Goal: Information Seeking & Learning: Learn about a topic

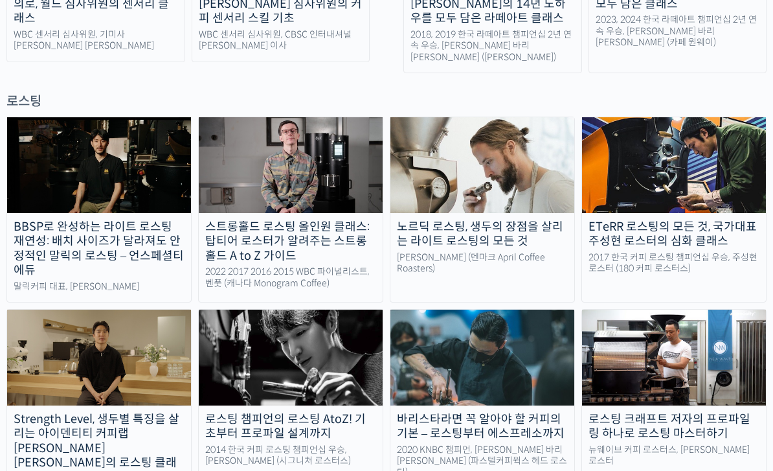
scroll to position [1107, 0]
click at [524, 220] on div "노르딕 로스팅, 생두의 장점을 살리는 라이트 로스팅의 모든 것" at bounding box center [482, 234] width 184 height 29
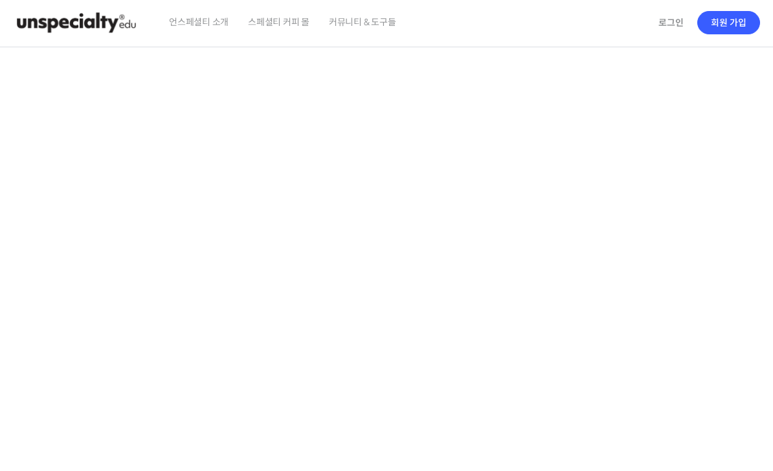
scroll to position [1, 0]
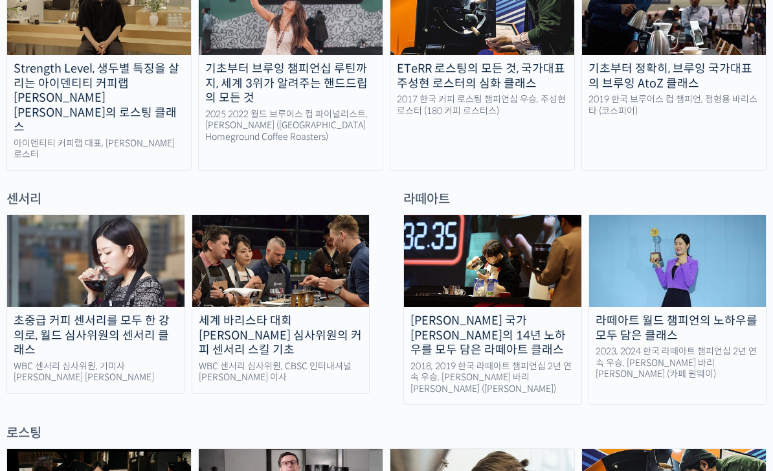
scroll to position [777, 0]
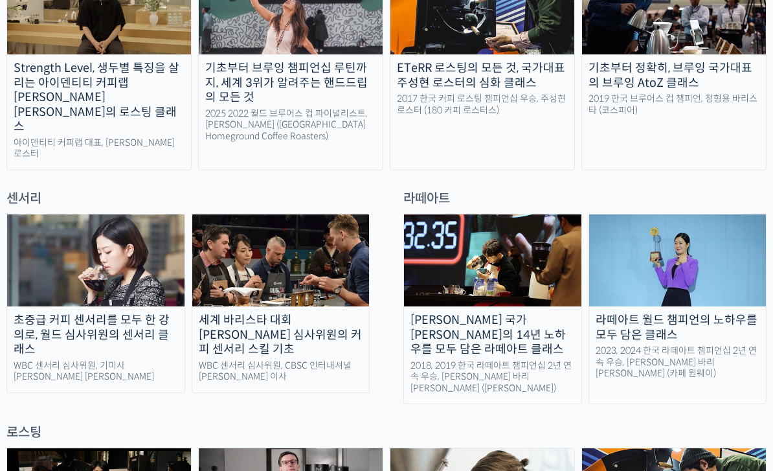
click at [55, 225] on img at bounding box center [95, 260] width 177 height 92
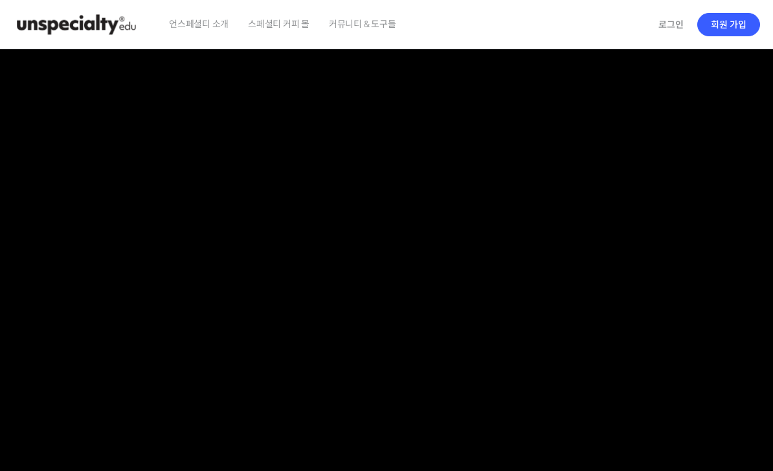
click at [664, 221] on video at bounding box center [387, 272] width 764 height 447
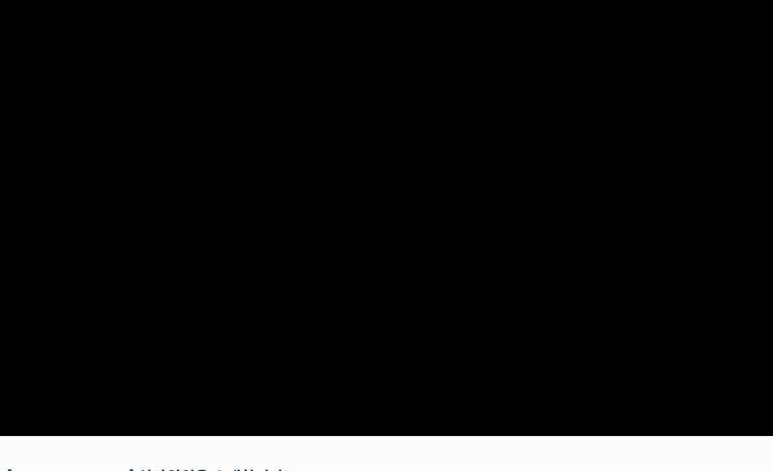
scroll to position [66, 0]
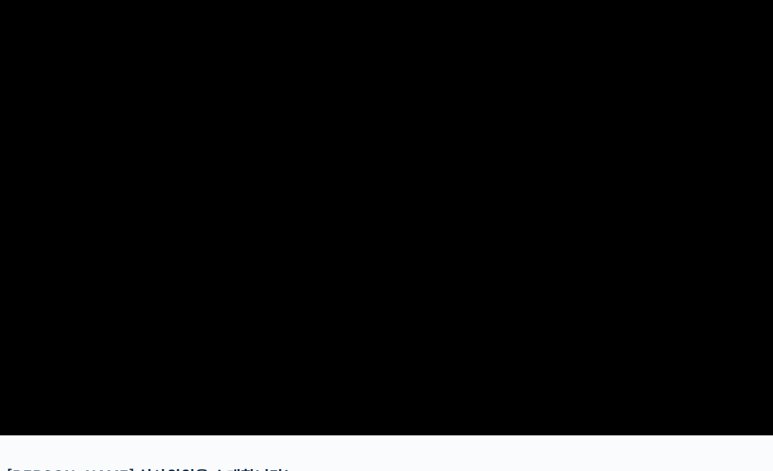
click at [398, 250] on video at bounding box center [387, 206] width 764 height 447
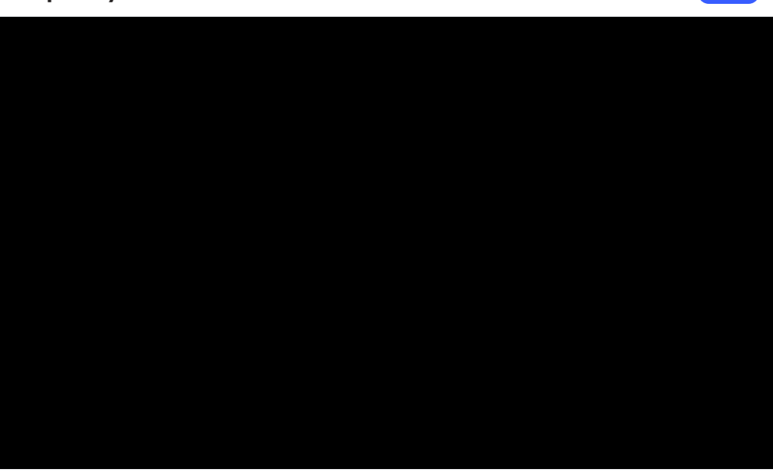
scroll to position [0, 0]
